Goal: Task Accomplishment & Management: Manage account settings

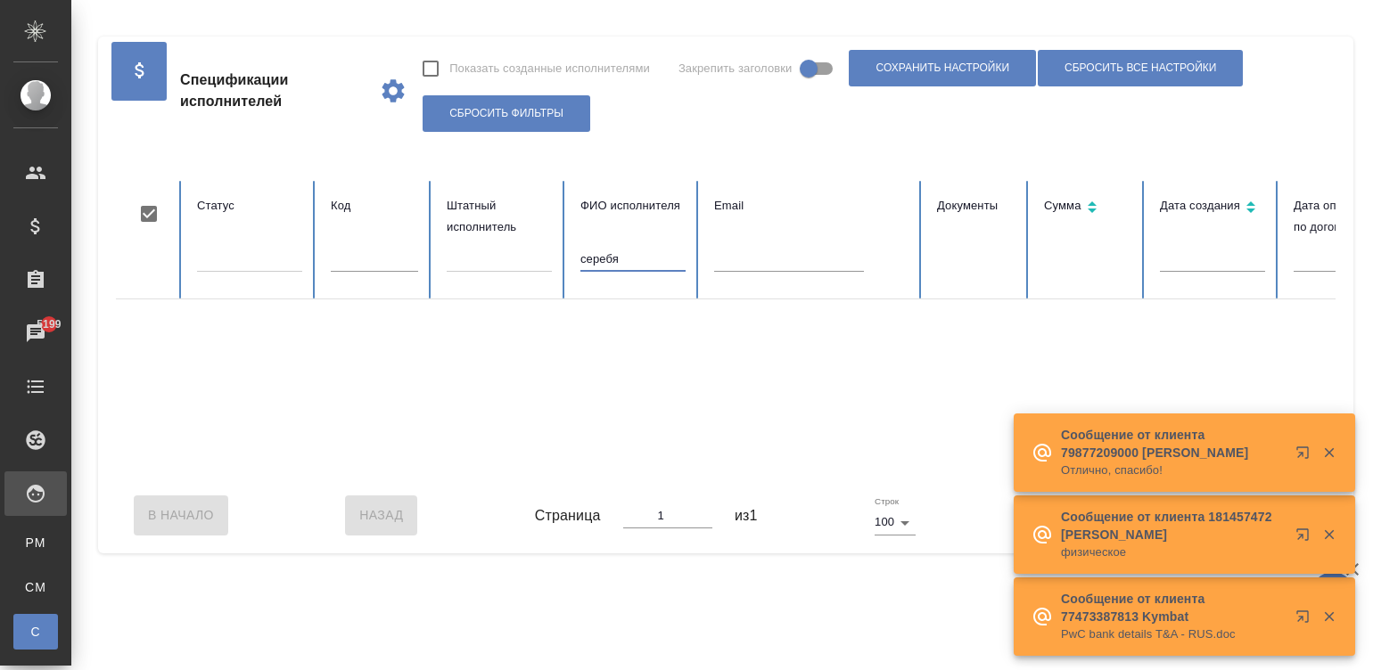
checkbox input "true"
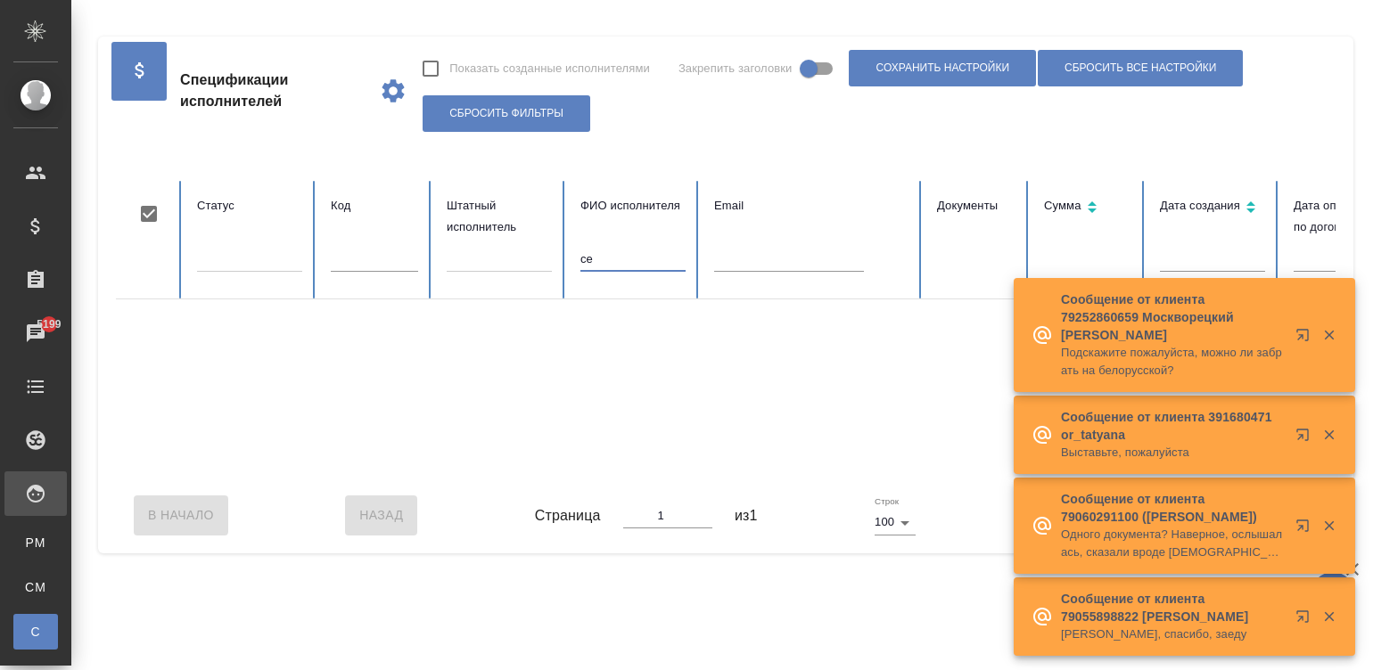
type input "с"
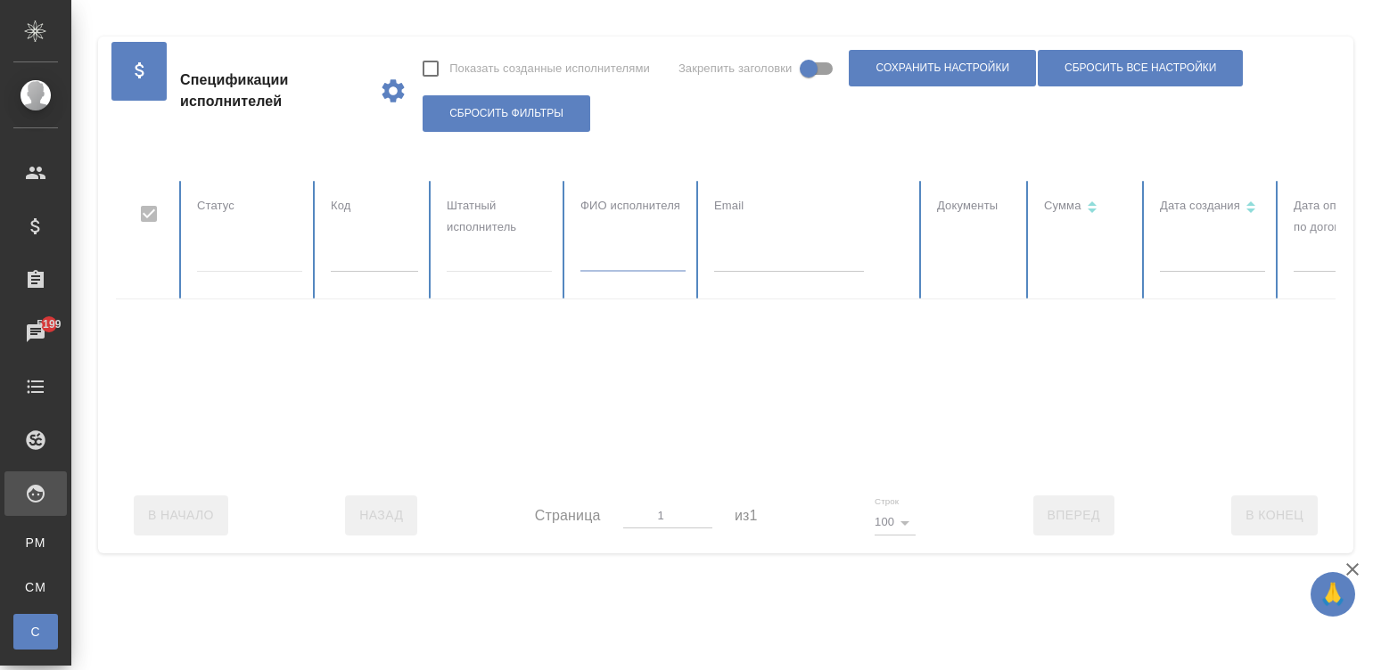
click at [636, 250] on div at bounding box center [1070, 329] width 1909 height 297
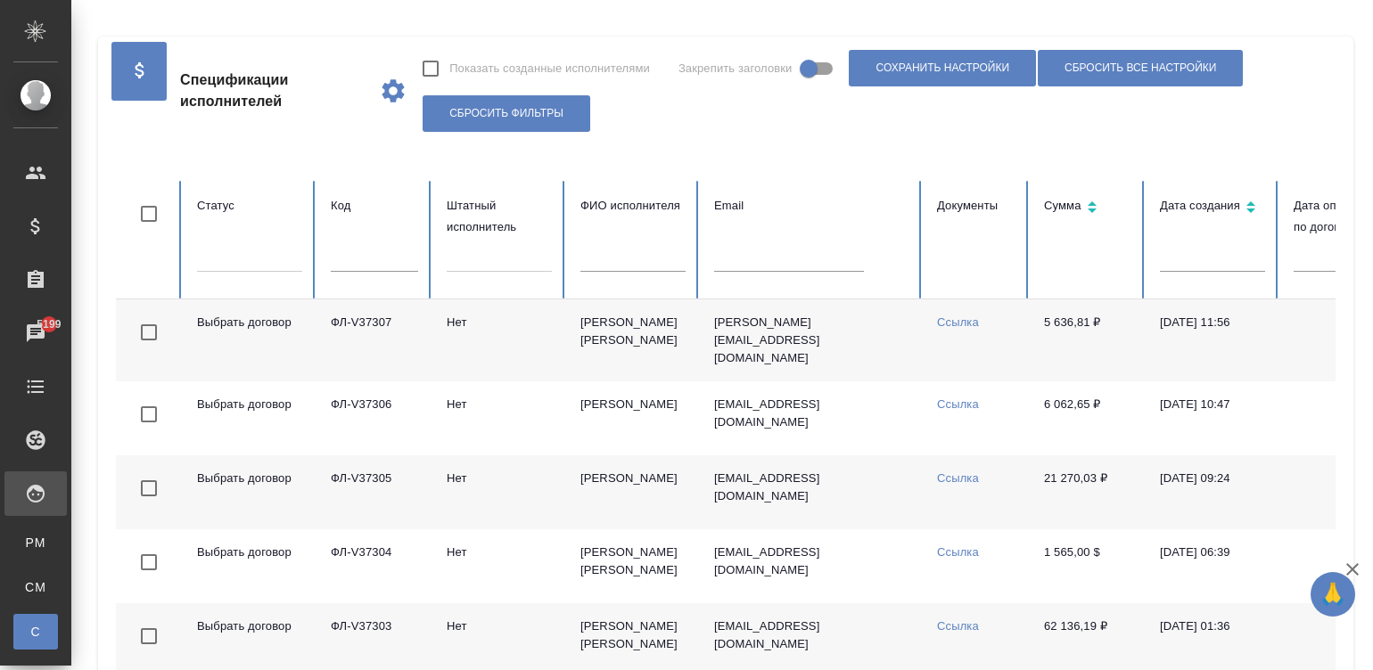
checkbox input "false"
click at [616, 247] on input "text" at bounding box center [632, 259] width 105 height 25
click at [636, 263] on input "text" at bounding box center [632, 259] width 105 height 25
click at [1004, 364] on td "Ссылка" at bounding box center [976, 340] width 107 height 82
click at [607, 263] on input "text" at bounding box center [632, 259] width 105 height 25
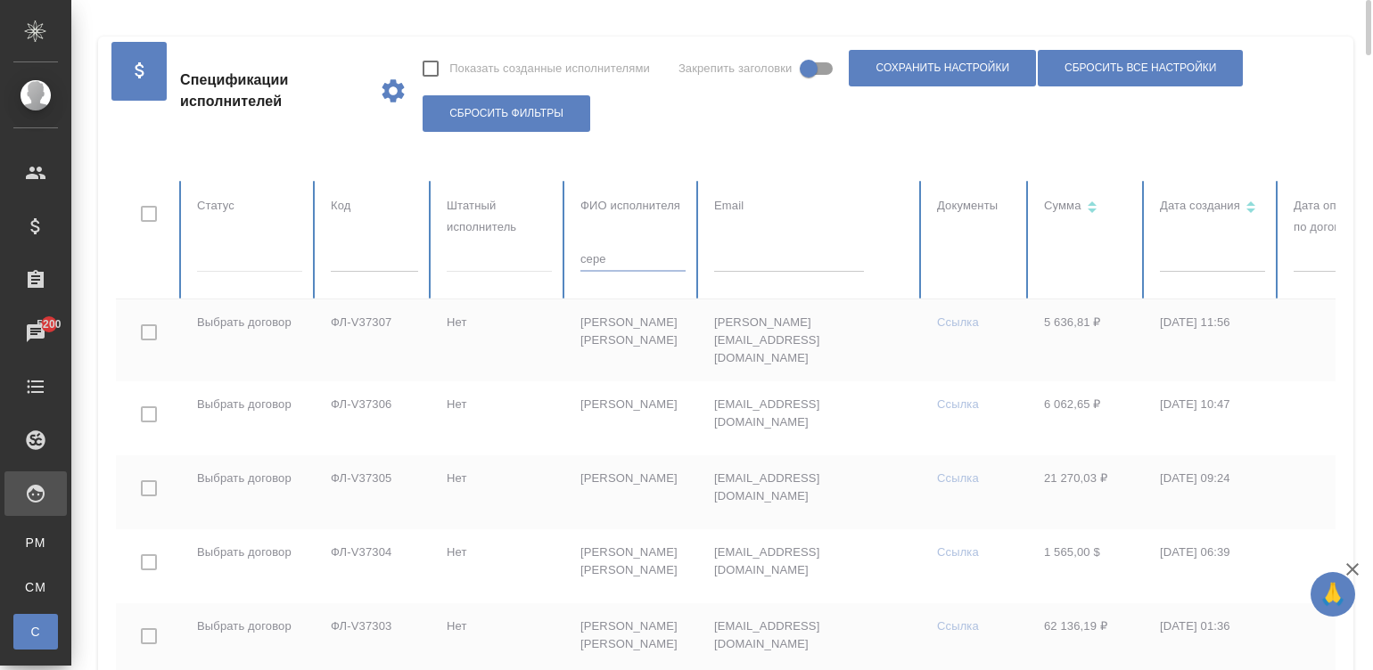
type input "сере"
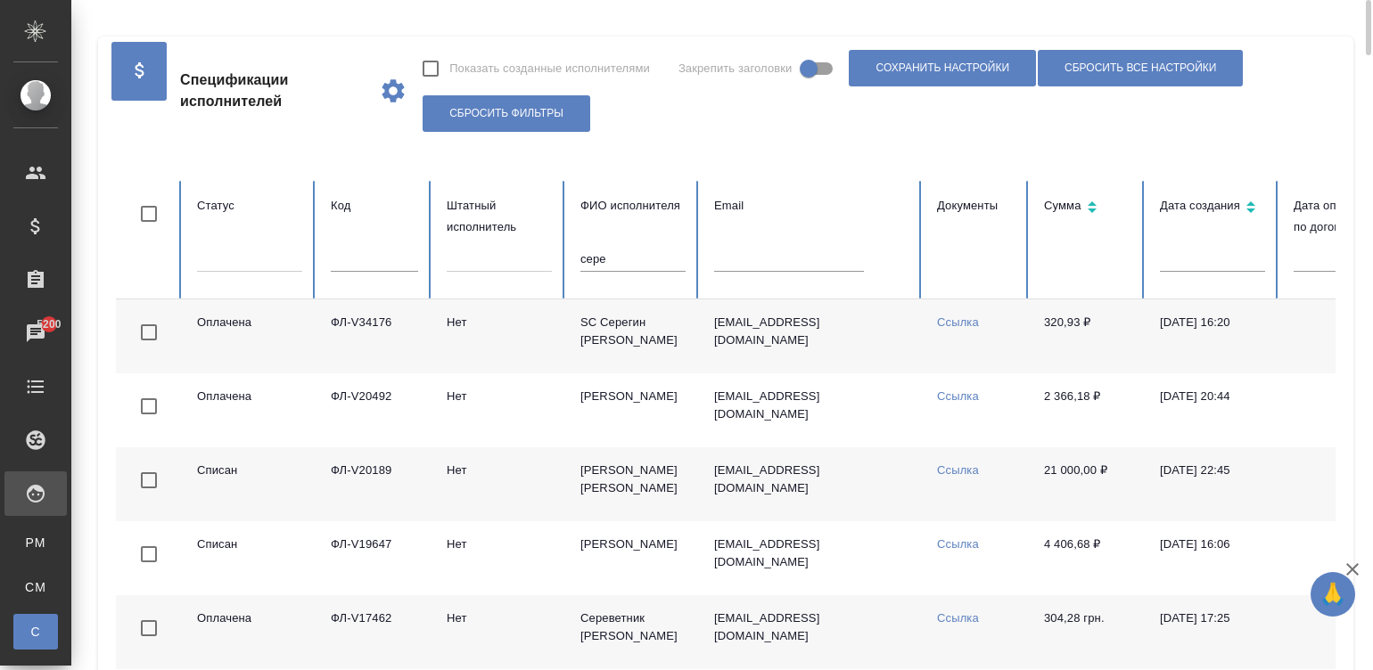
click at [679, 478] on td "Серебряков Роман" at bounding box center [633, 484] width 134 height 74
click at [606, 259] on input "сере" at bounding box center [632, 259] width 105 height 25
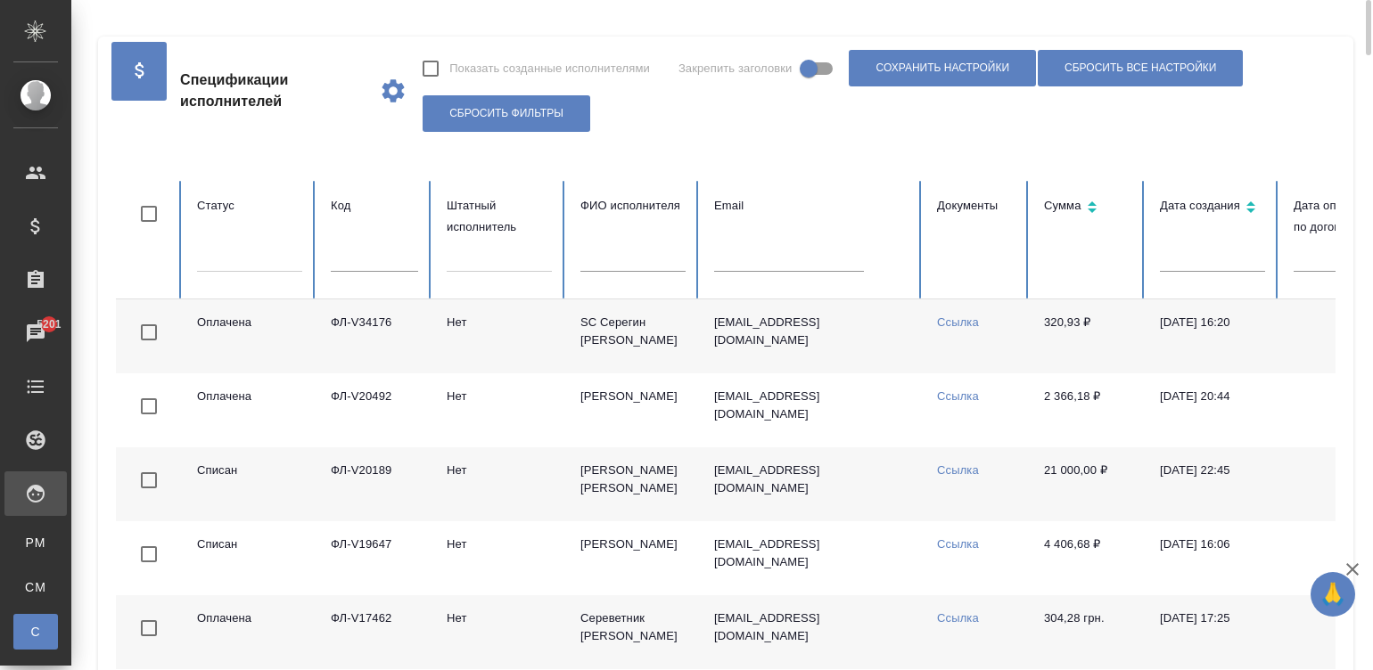
click at [884, 340] on td "nickseregin82@gmail.com" at bounding box center [811, 336] width 223 height 74
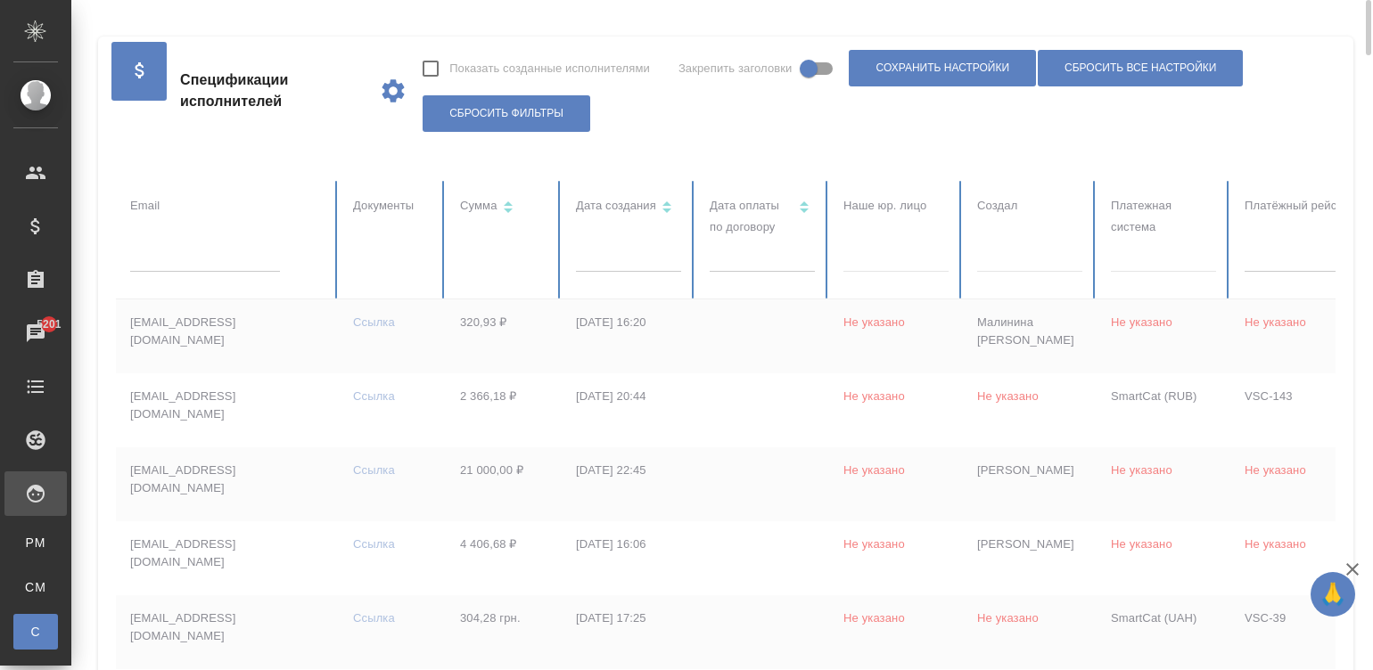
scroll to position [0, 689]
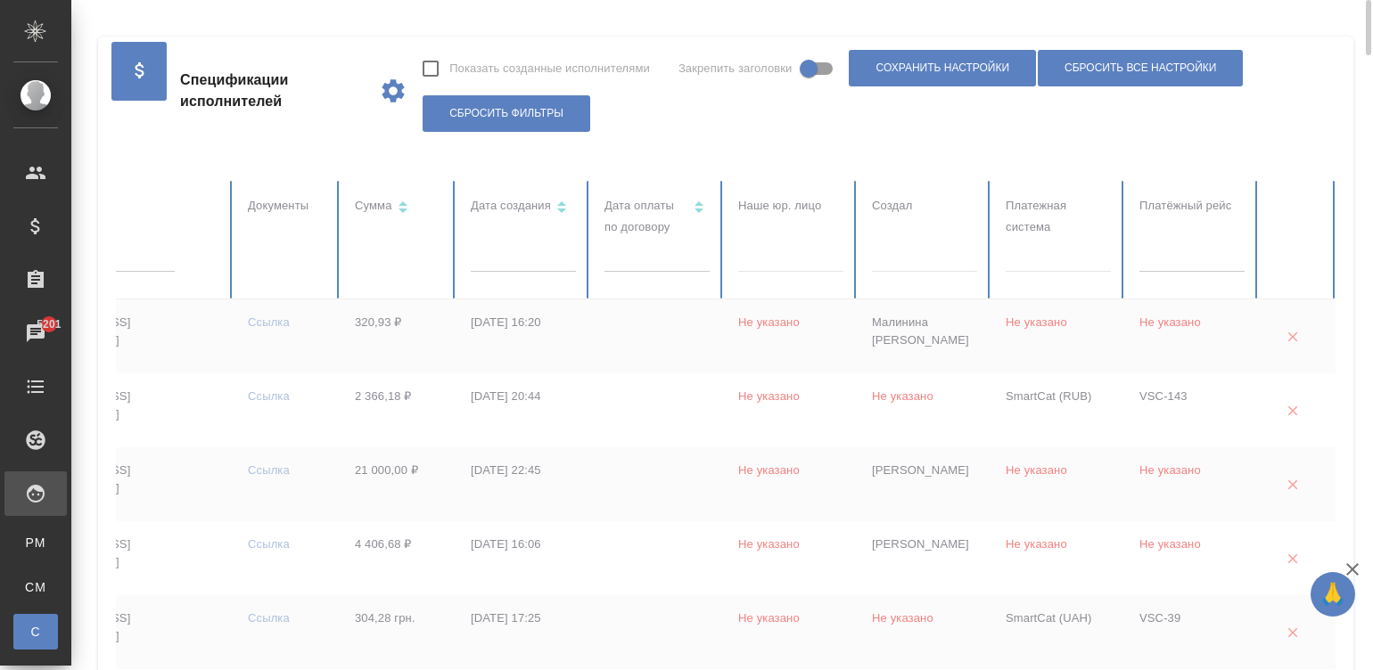
click at [1025, 255] on div at bounding box center [1057, 255] width 105 height 26
click at [1071, 253] on div at bounding box center [1057, 255] width 105 height 26
click at [1052, 261] on div at bounding box center [1057, 255] width 105 height 26
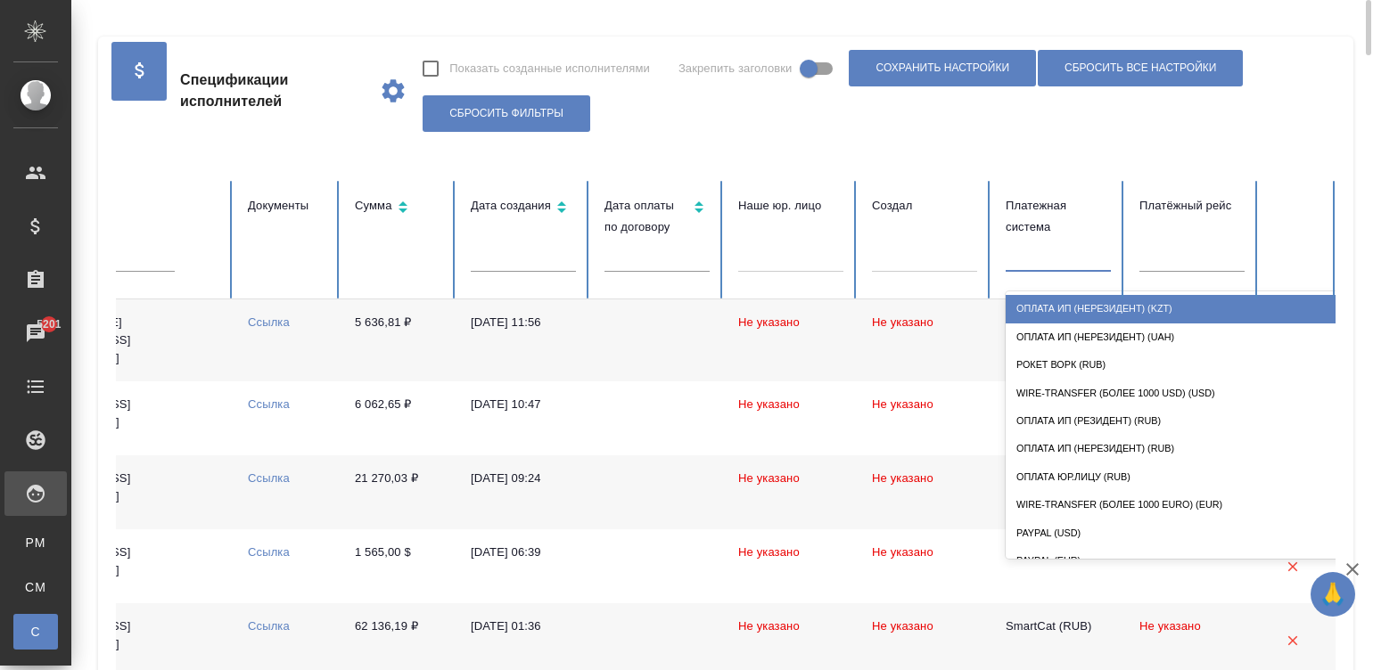
type input "о"
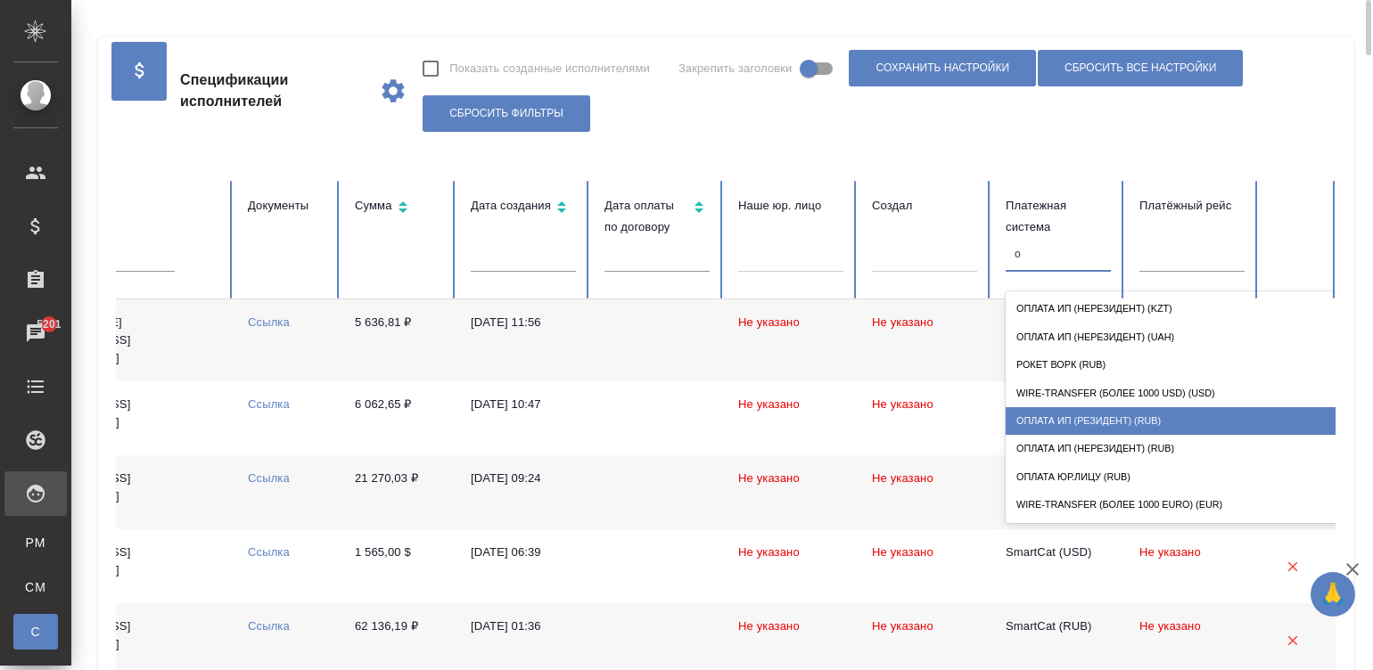
click at [1071, 414] on div "Оплата ИП (резидент) (RUB)" at bounding box center [1183, 421] width 357 height 28
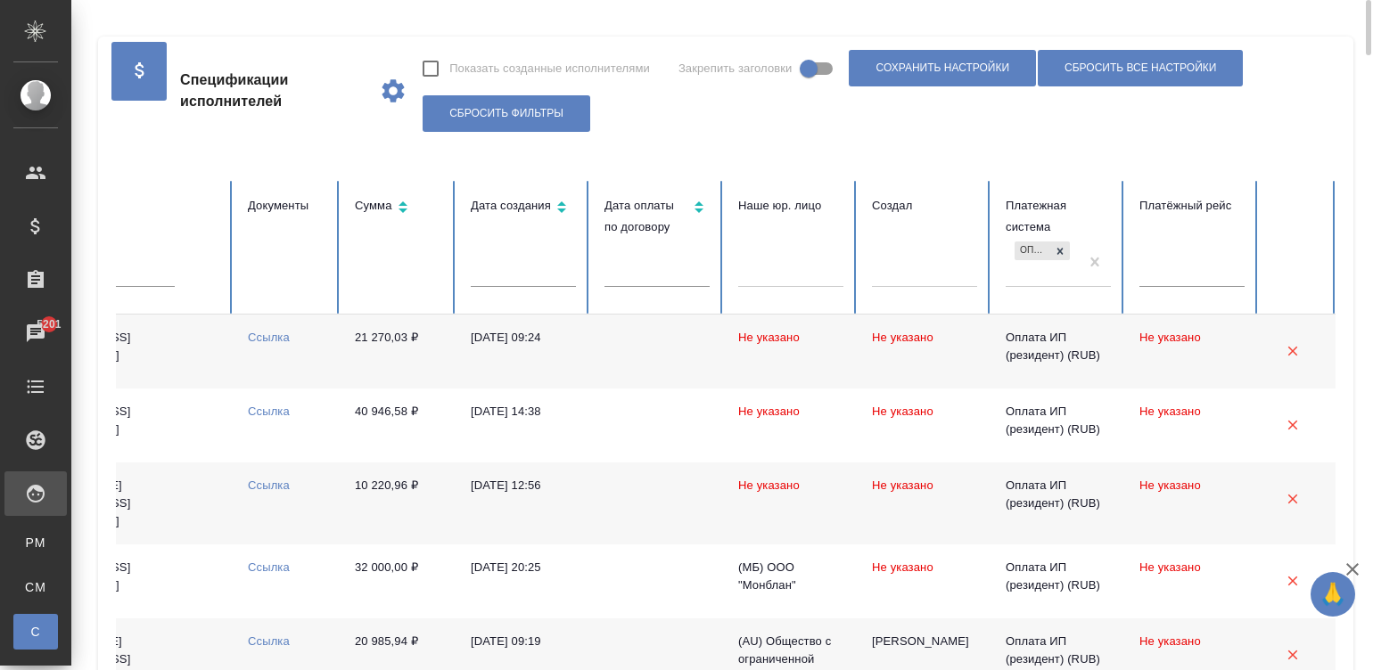
click at [932, 350] on td "Не указано" at bounding box center [924, 352] width 134 height 74
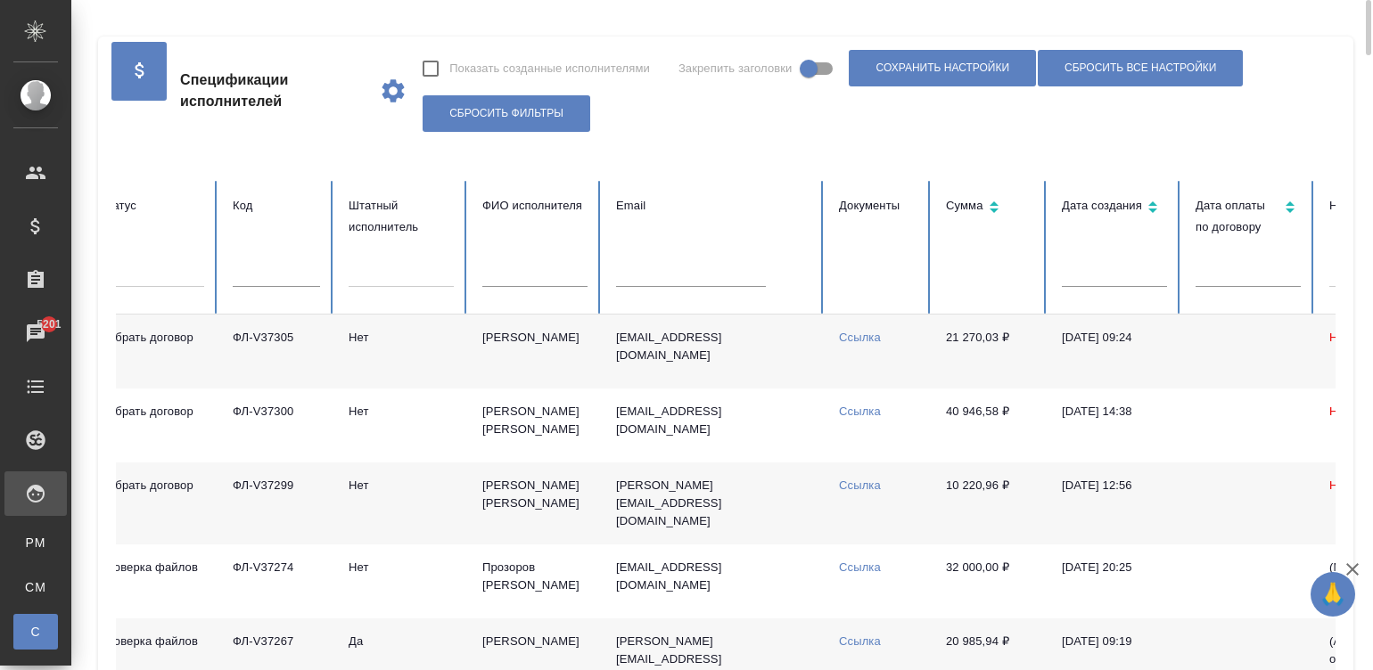
scroll to position [0, 65]
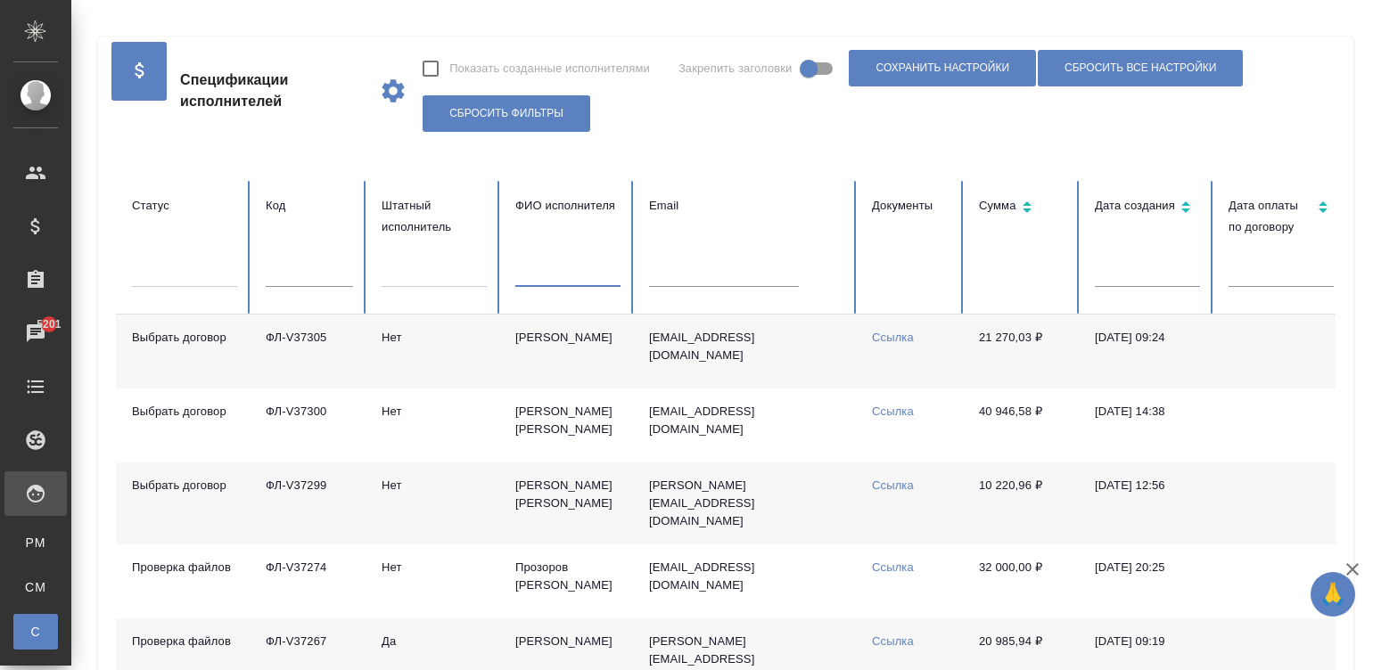
click at [572, 276] on input "text" at bounding box center [567, 274] width 105 height 25
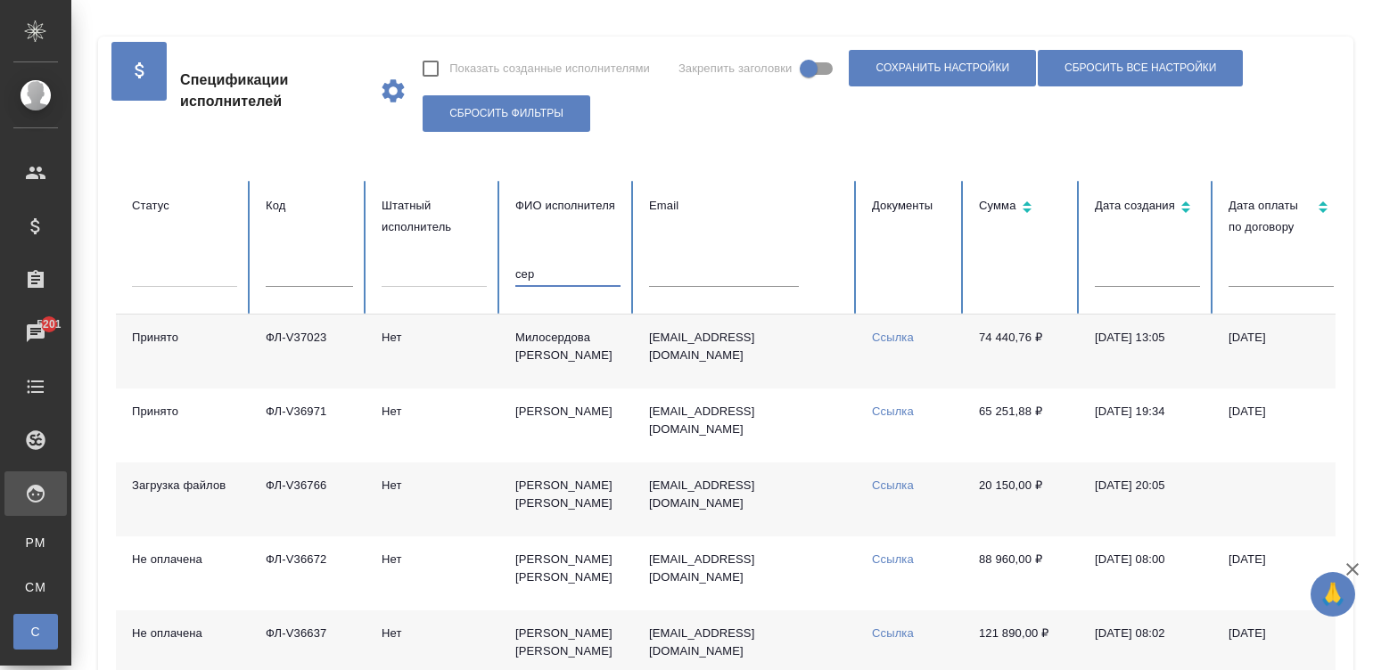
type input "сере"
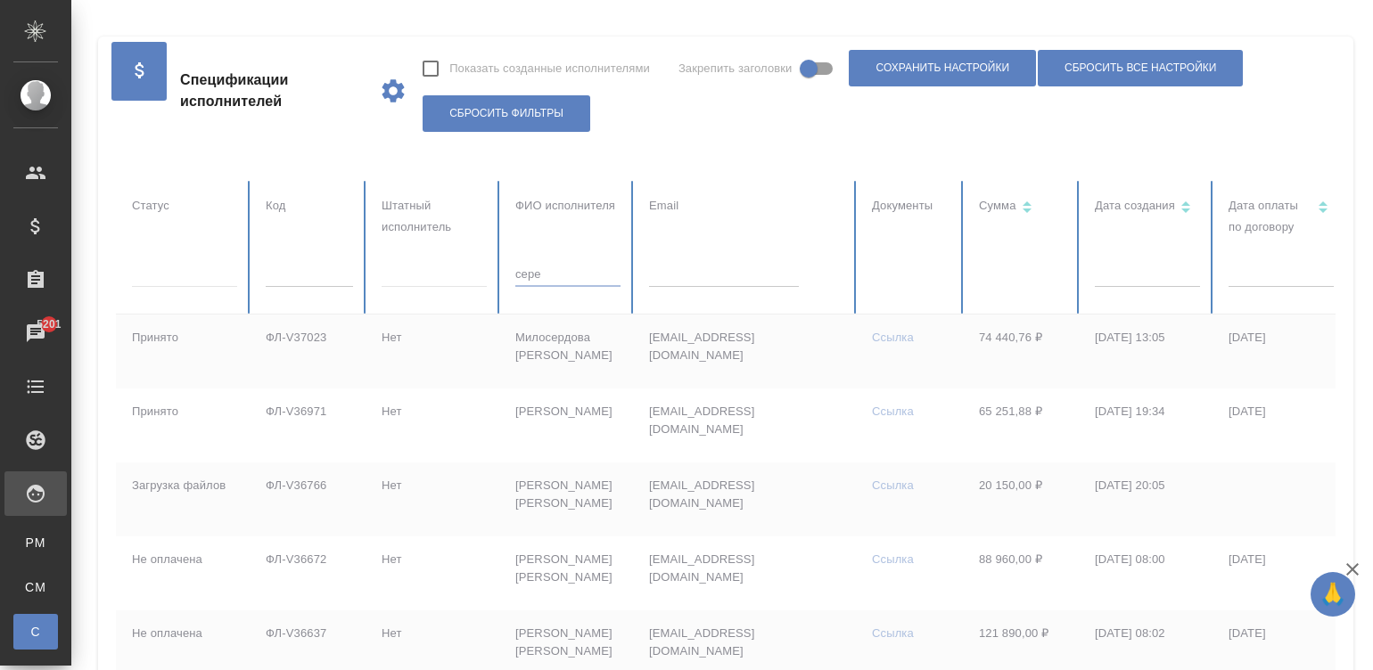
checkbox input "true"
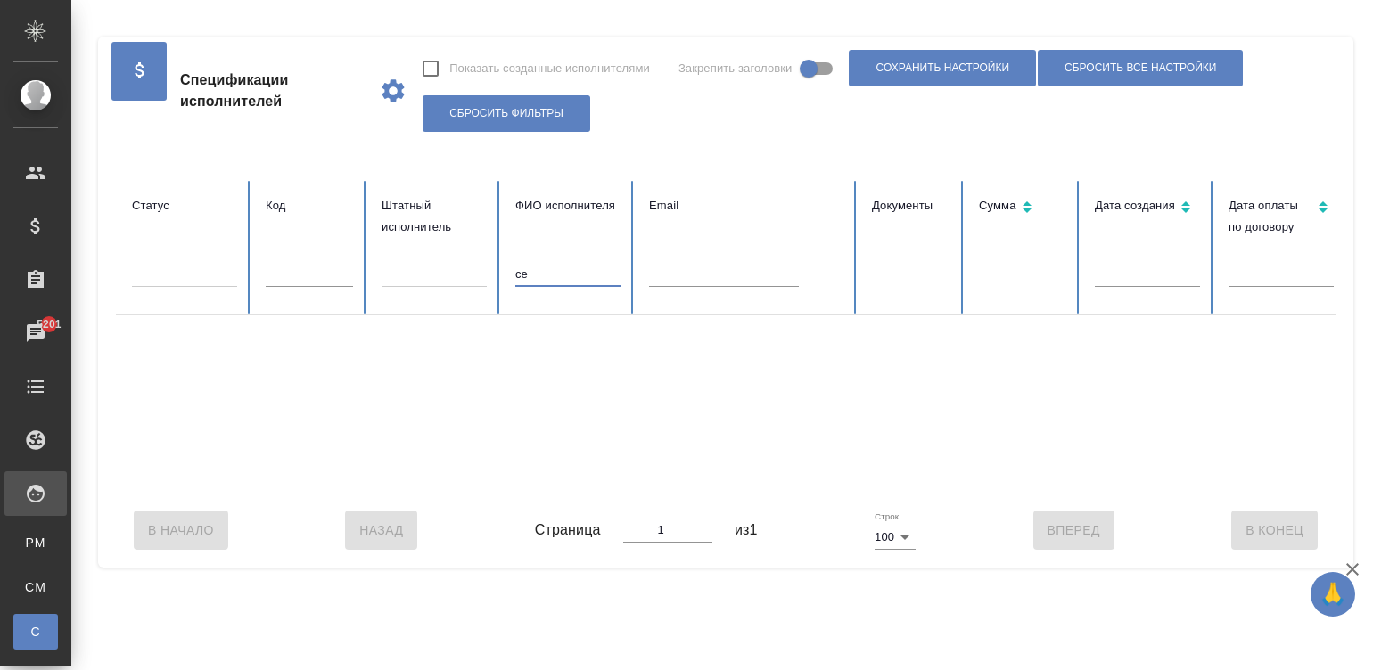
type input "с"
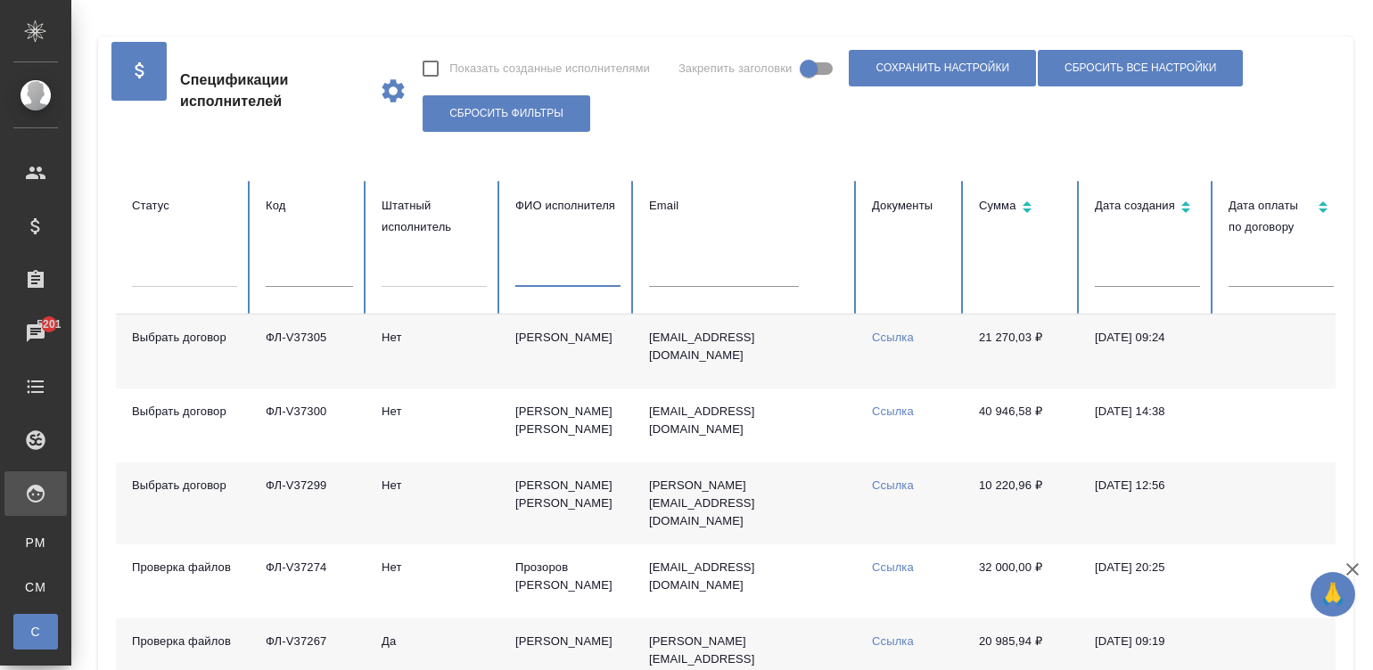
checkbox input "false"
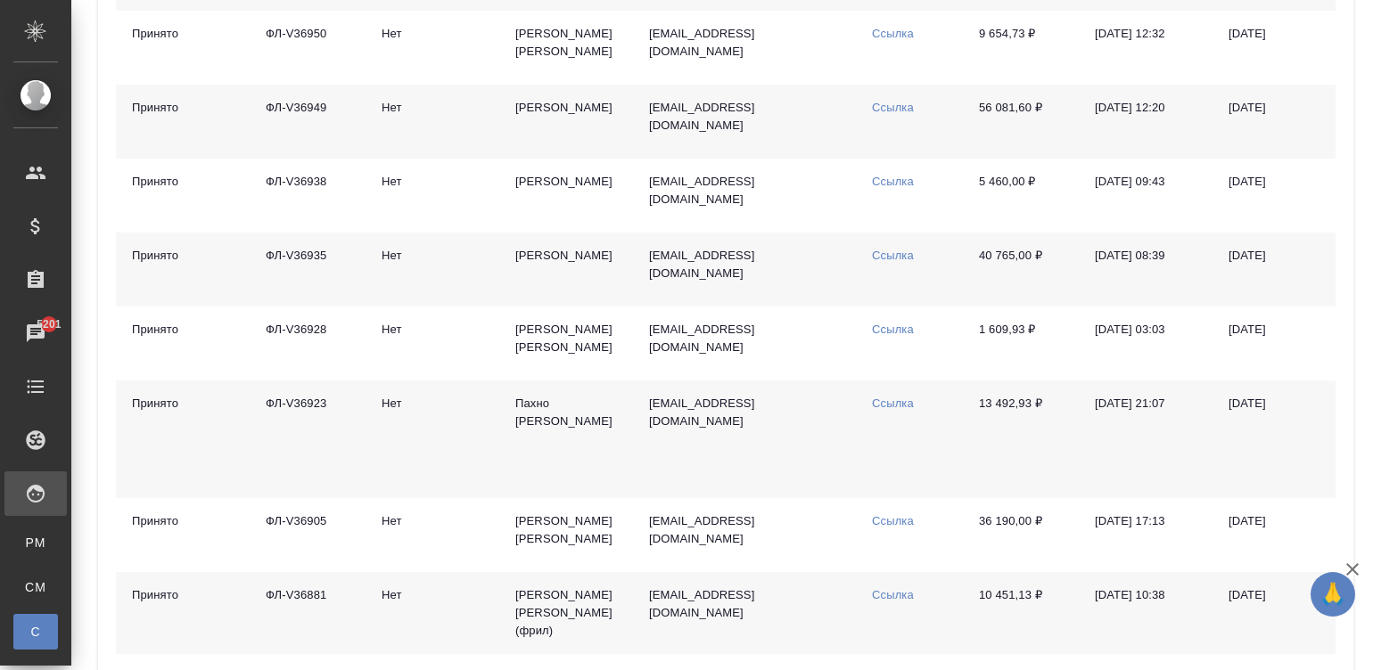
scroll to position [0, 0]
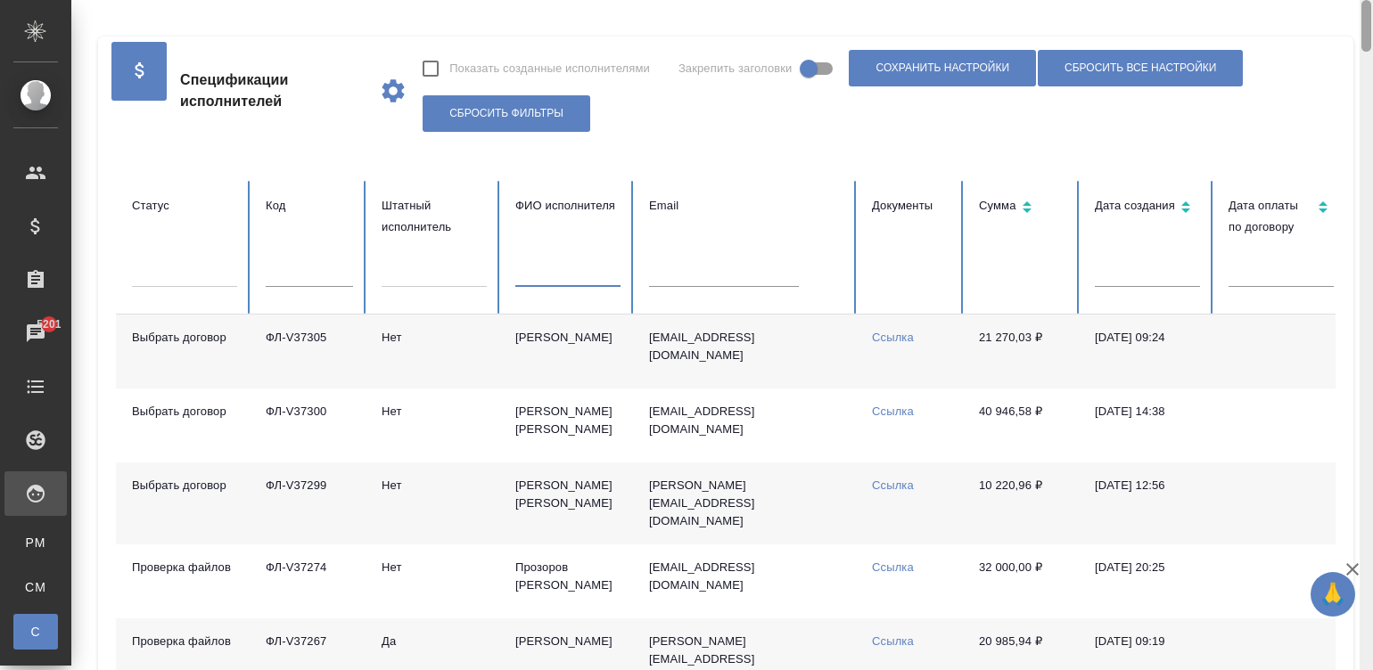
drag, startPoint x: 1364, startPoint y: 26, endPoint x: 1231, endPoint y: -29, distance: 143.8
click at [1231, 0] on html "🙏 .cls-1 fill:#fff; AWATERA Малинина Мария m.malinina Клиенты Спецификации Зака…" at bounding box center [686, 335] width 1373 height 670
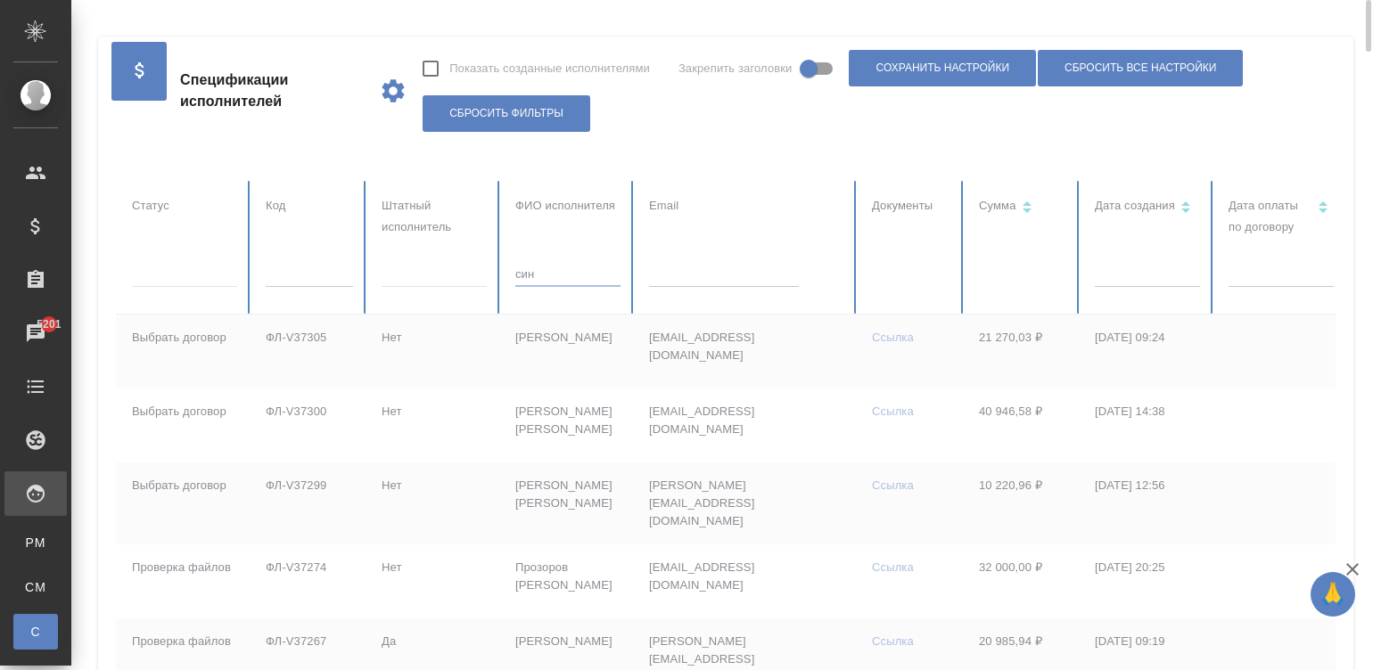
type input "син"
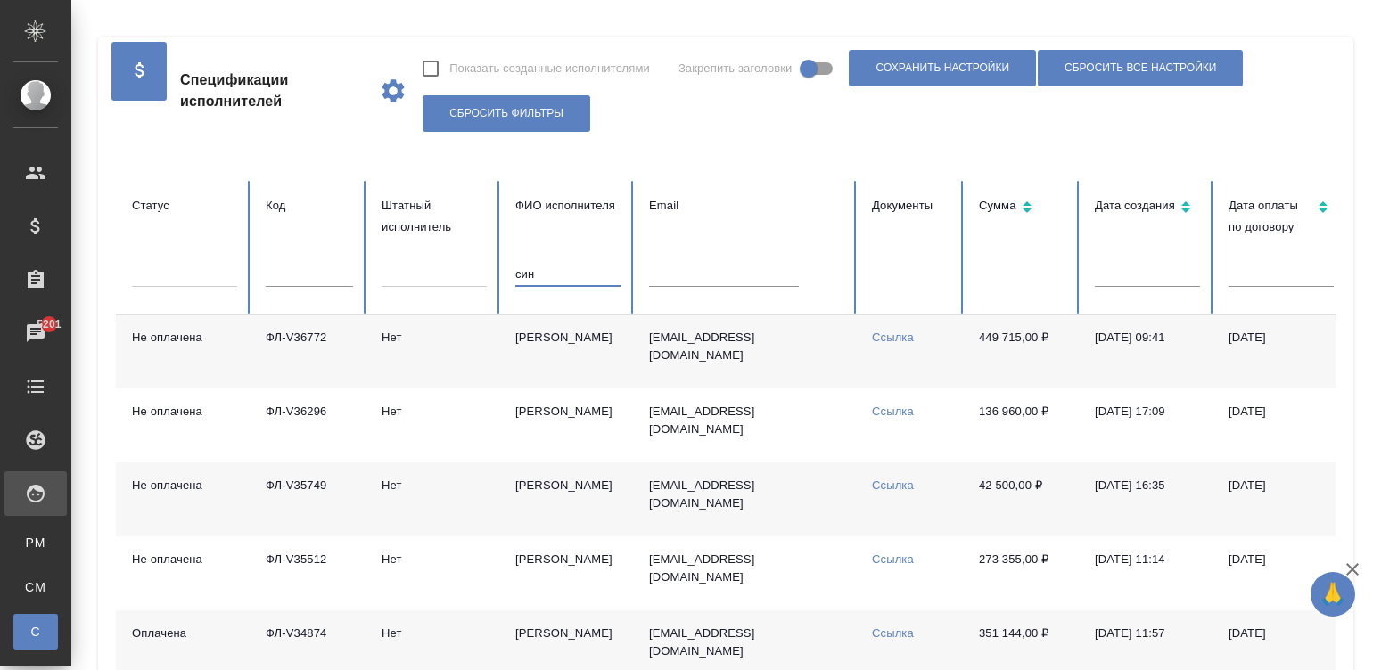
click at [550, 363] on td "[PERSON_NAME]" at bounding box center [568, 352] width 134 height 74
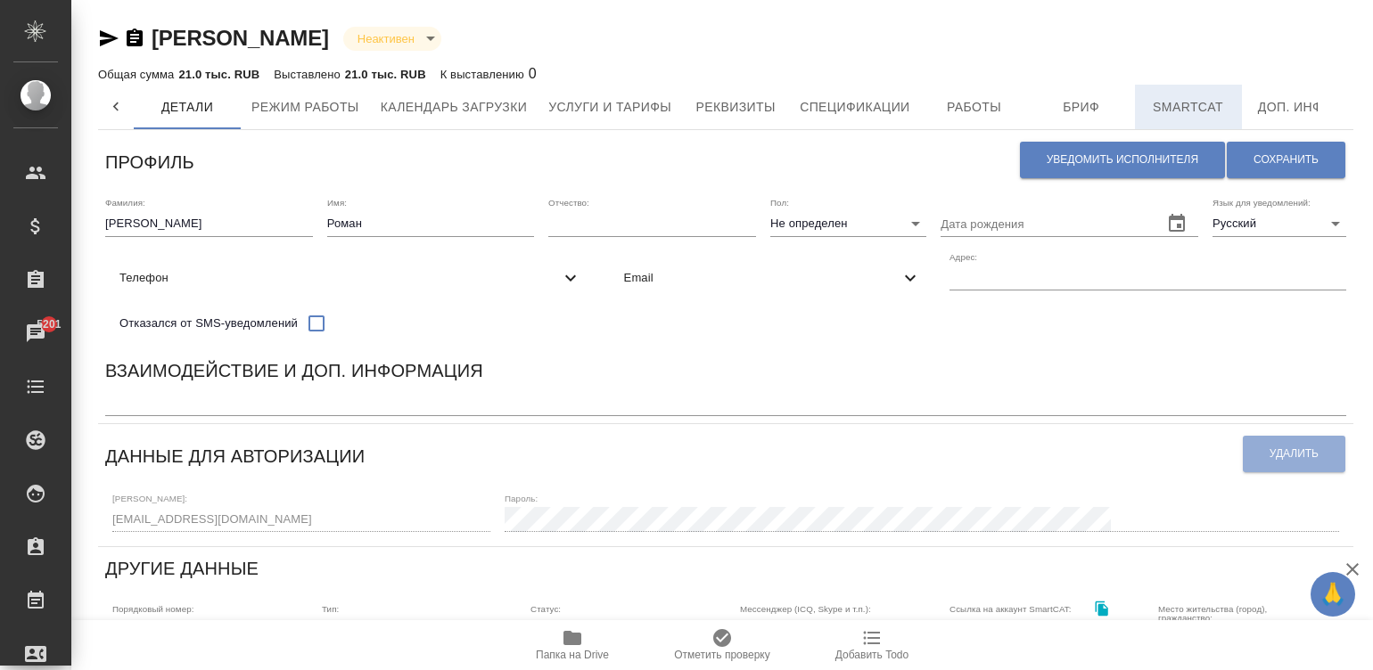
scroll to position [0, 137]
click at [873, 152] on div "Профиль" at bounding box center [562, 159] width 914 height 45
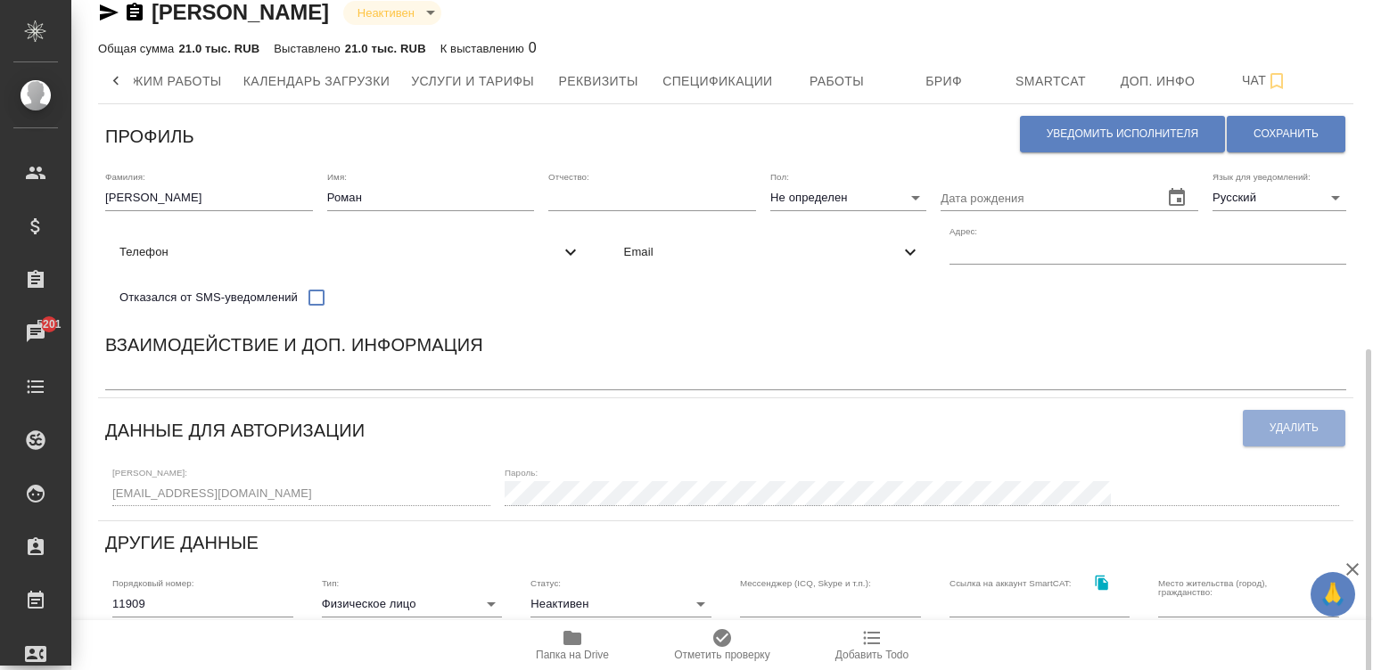
scroll to position [241, 0]
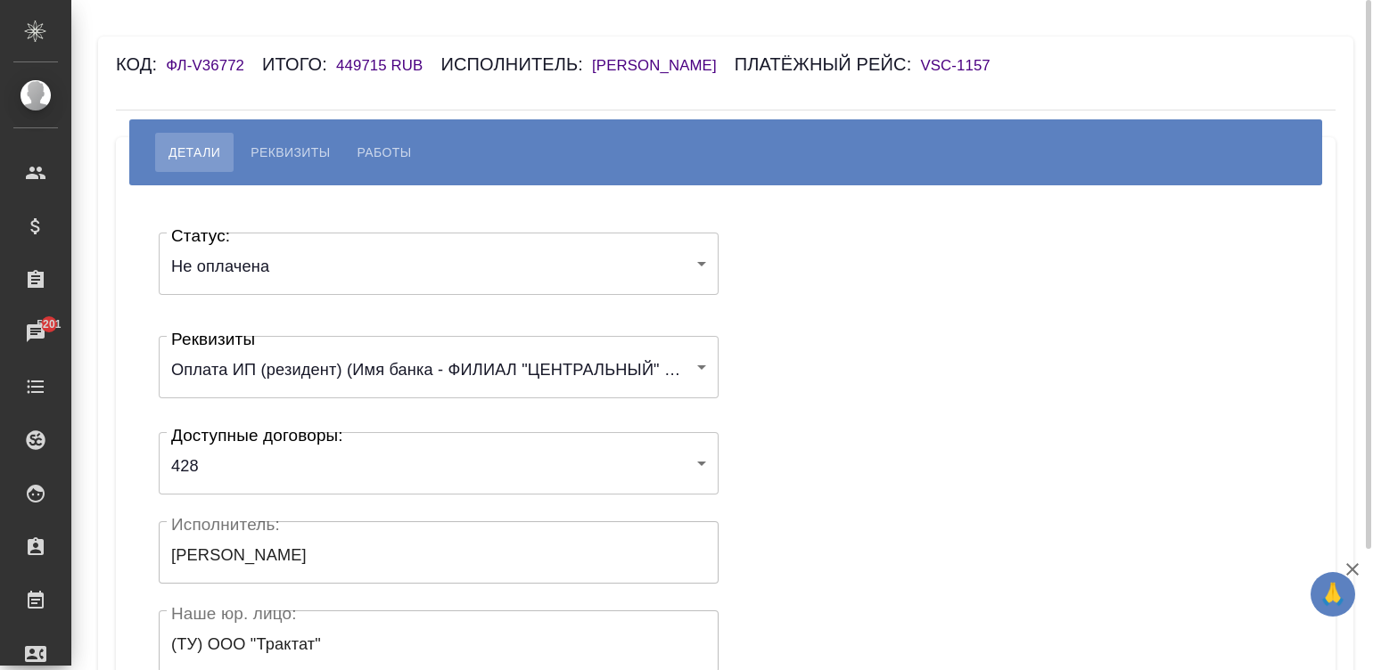
click at [623, 62] on h6 "Хэ Син" at bounding box center [663, 65] width 143 height 17
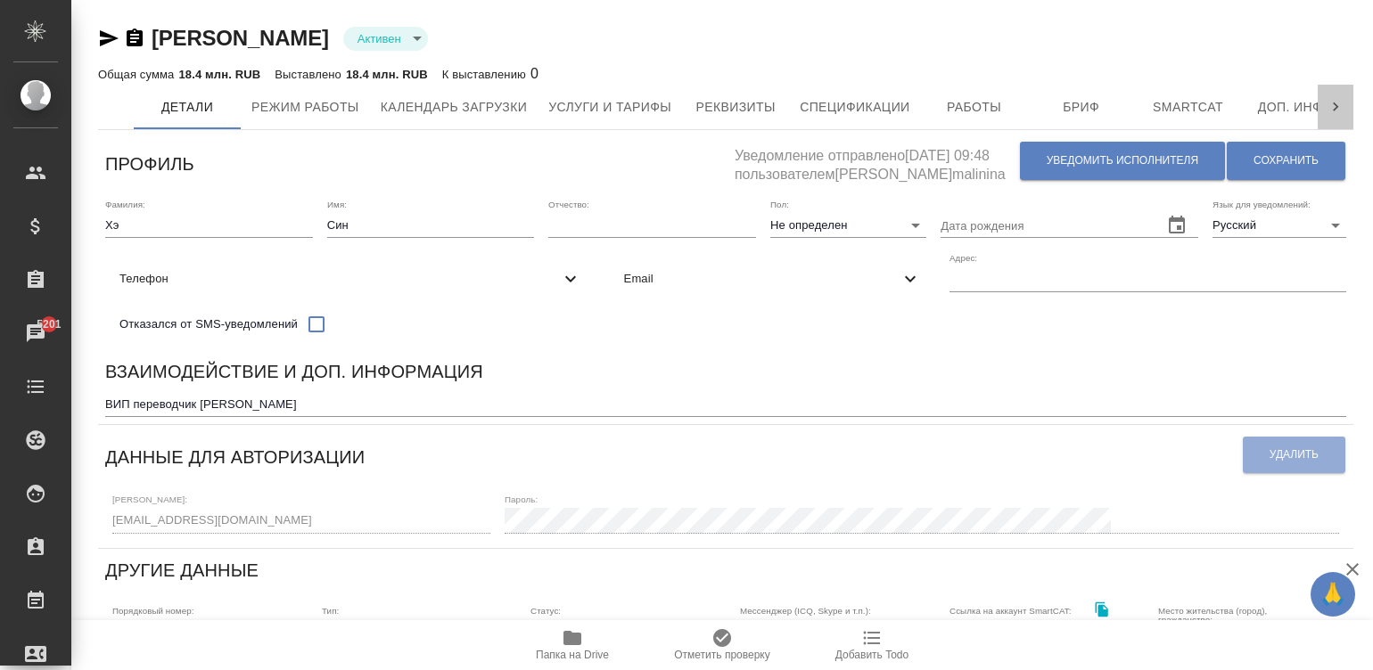
click at [1333, 100] on icon at bounding box center [1335, 107] width 18 height 18
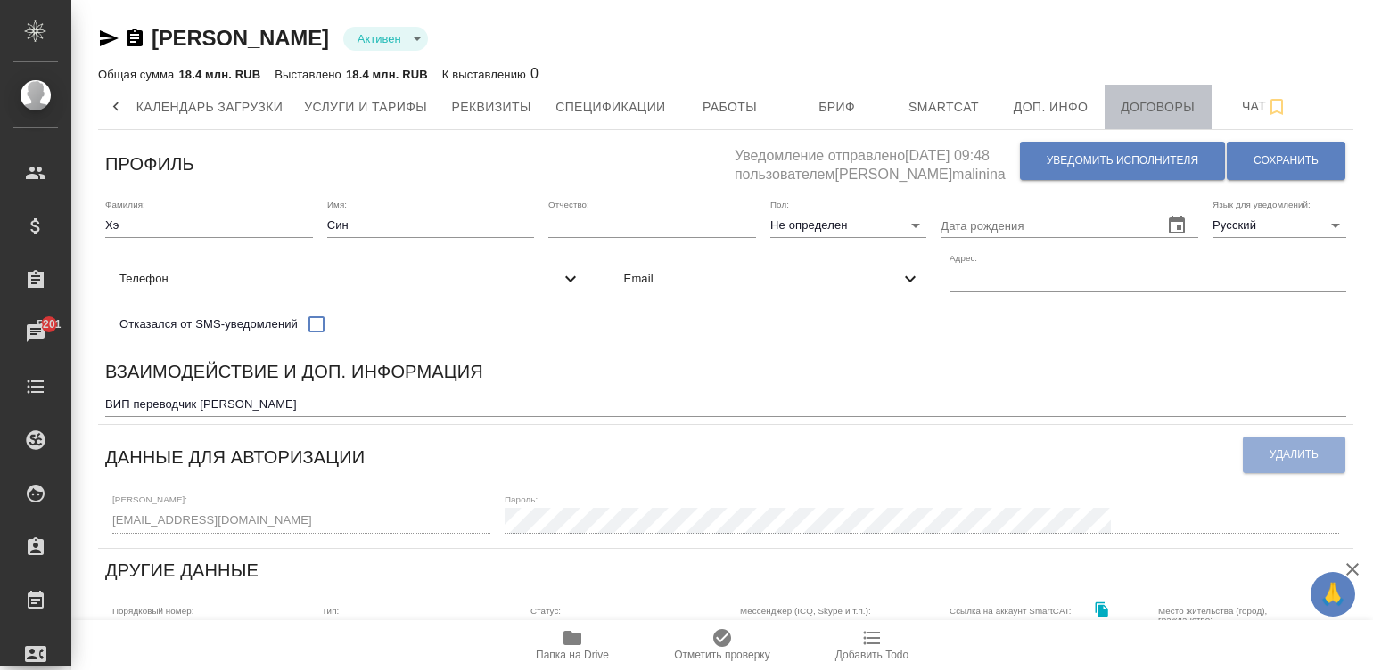
click at [1159, 103] on span "Договоры" at bounding box center [1158, 107] width 86 height 22
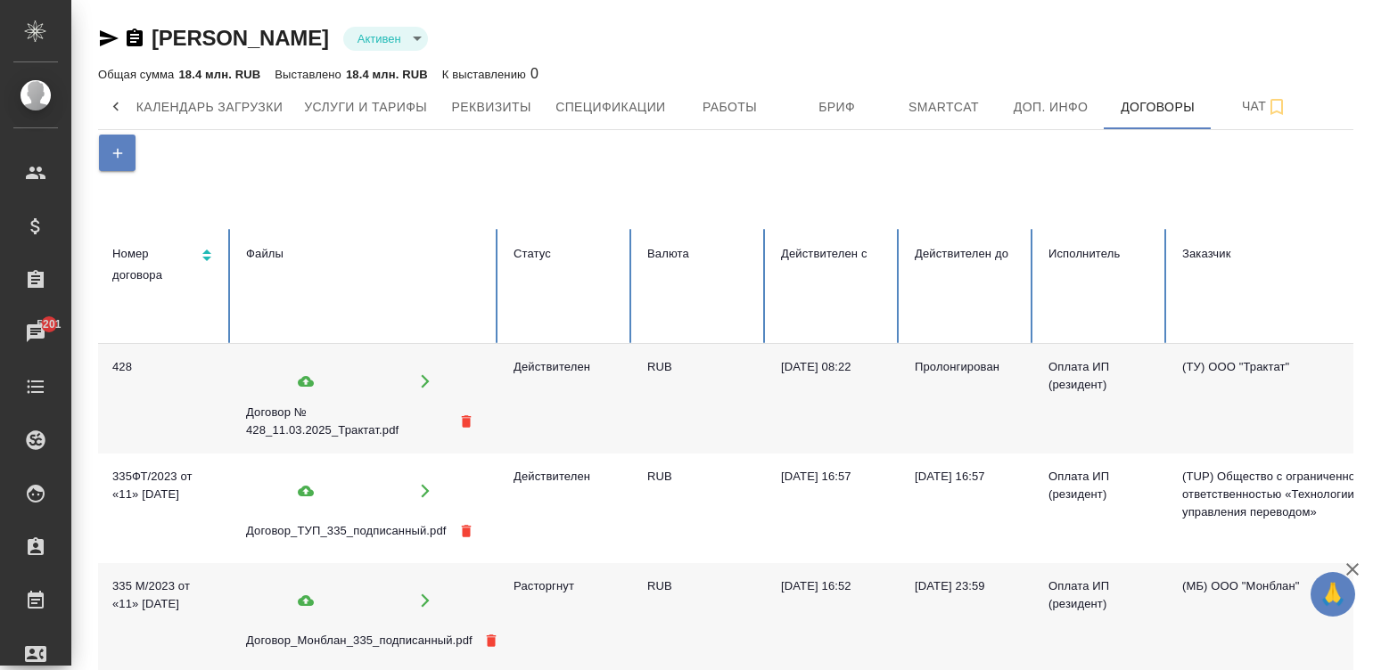
click at [305, 374] on icon at bounding box center [306, 381] width 16 height 16
click at [0, 0] on input "file" at bounding box center [0, 0] width 0 height 0
click at [427, 381] on icon "button" at bounding box center [425, 380] width 8 height 13
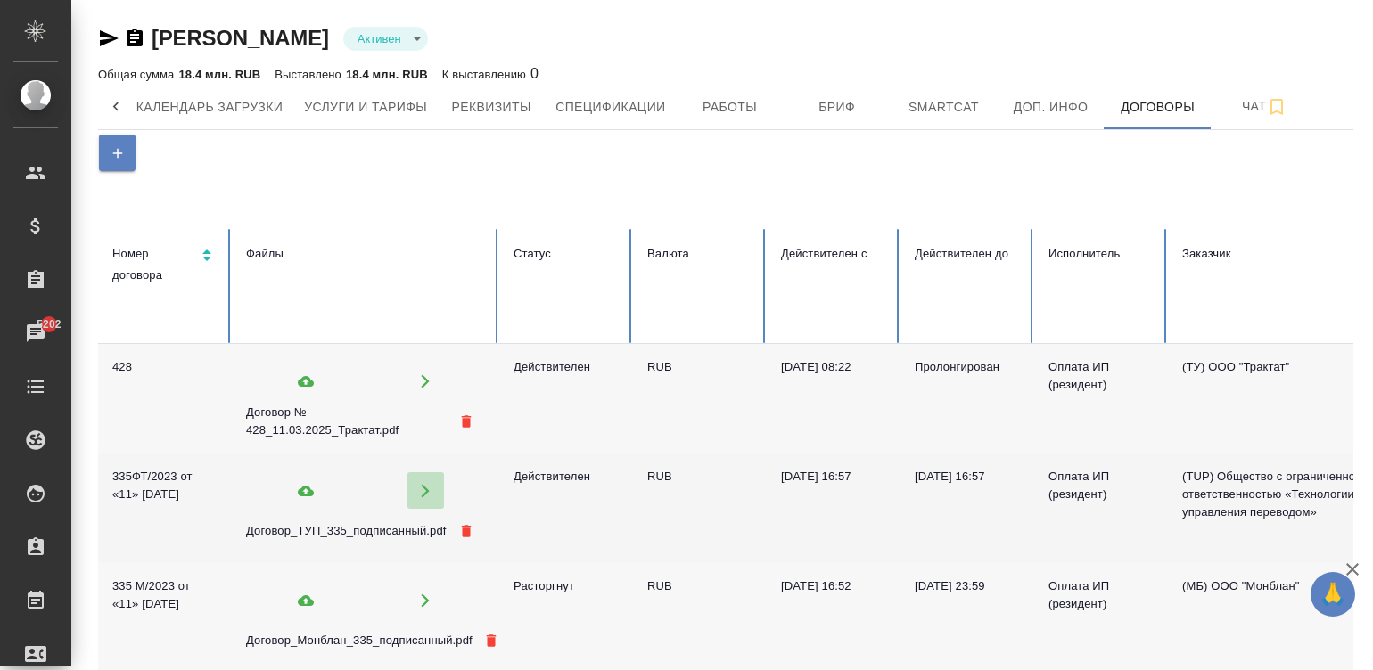
click at [415, 481] on button "button" at bounding box center [425, 490] width 37 height 37
